Goal: Subscribe to service/newsletter

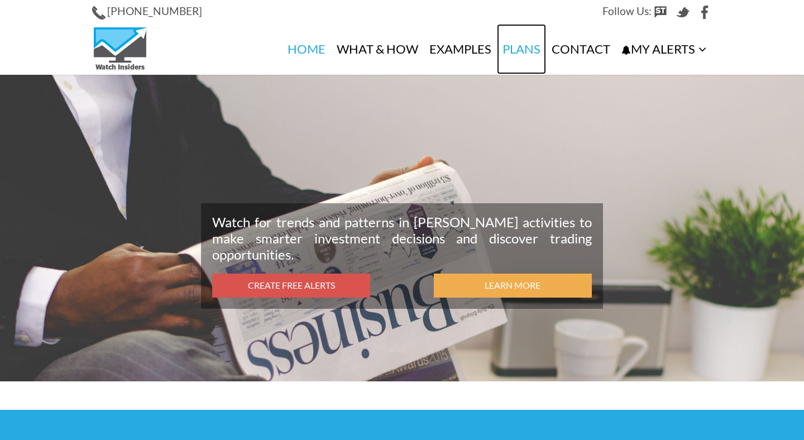
click at [523, 46] on link "Plans" at bounding box center [521, 49] width 49 height 50
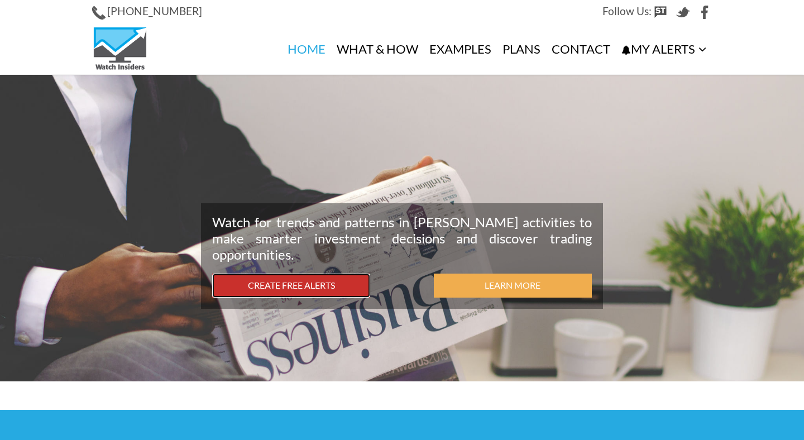
click at [316, 281] on link "Create Free Alerts" at bounding box center [291, 286] width 158 height 24
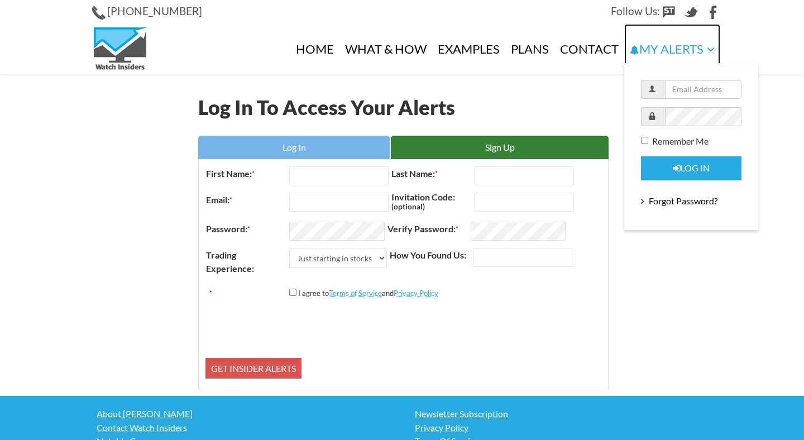
click at [688, 47] on link "My Alerts" at bounding box center [672, 49] width 96 height 50
